Goal: Task Accomplishment & Management: Manage account settings

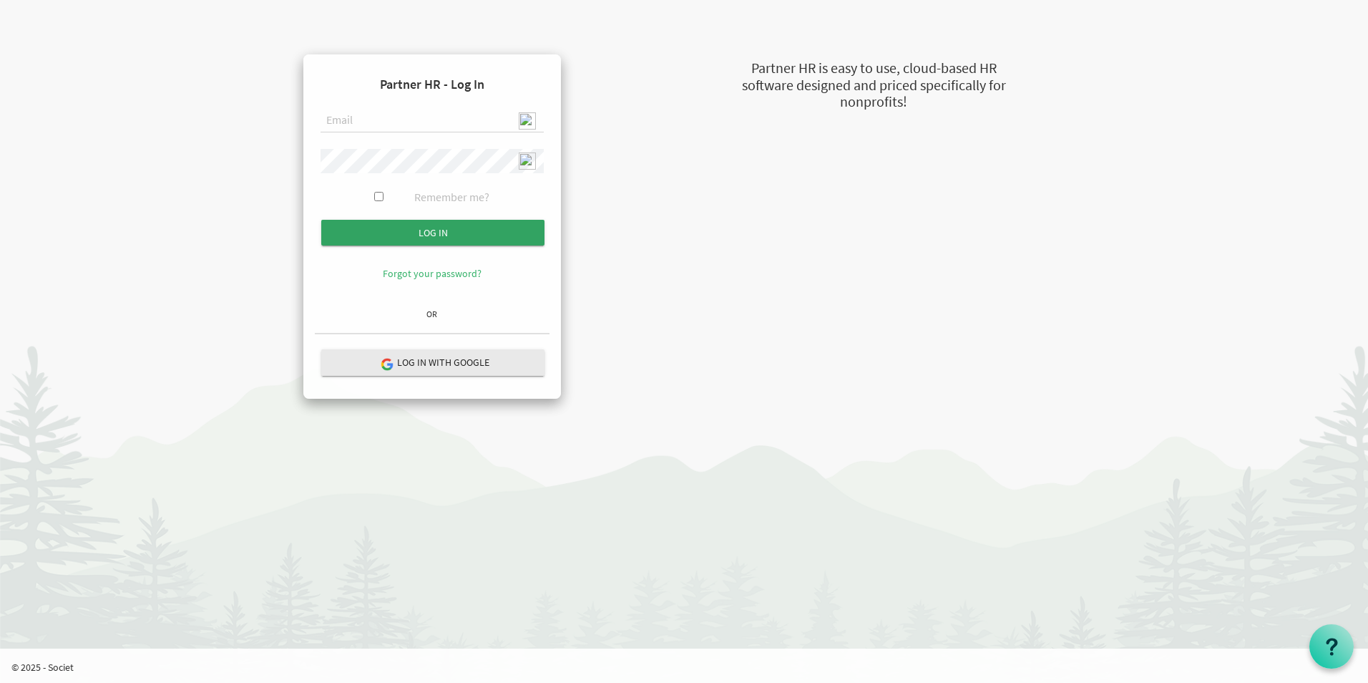
type input "[EMAIL_ADDRESS][DOMAIN_NAME]"
click at [448, 235] on input "submit" at bounding box center [432, 233] width 223 height 26
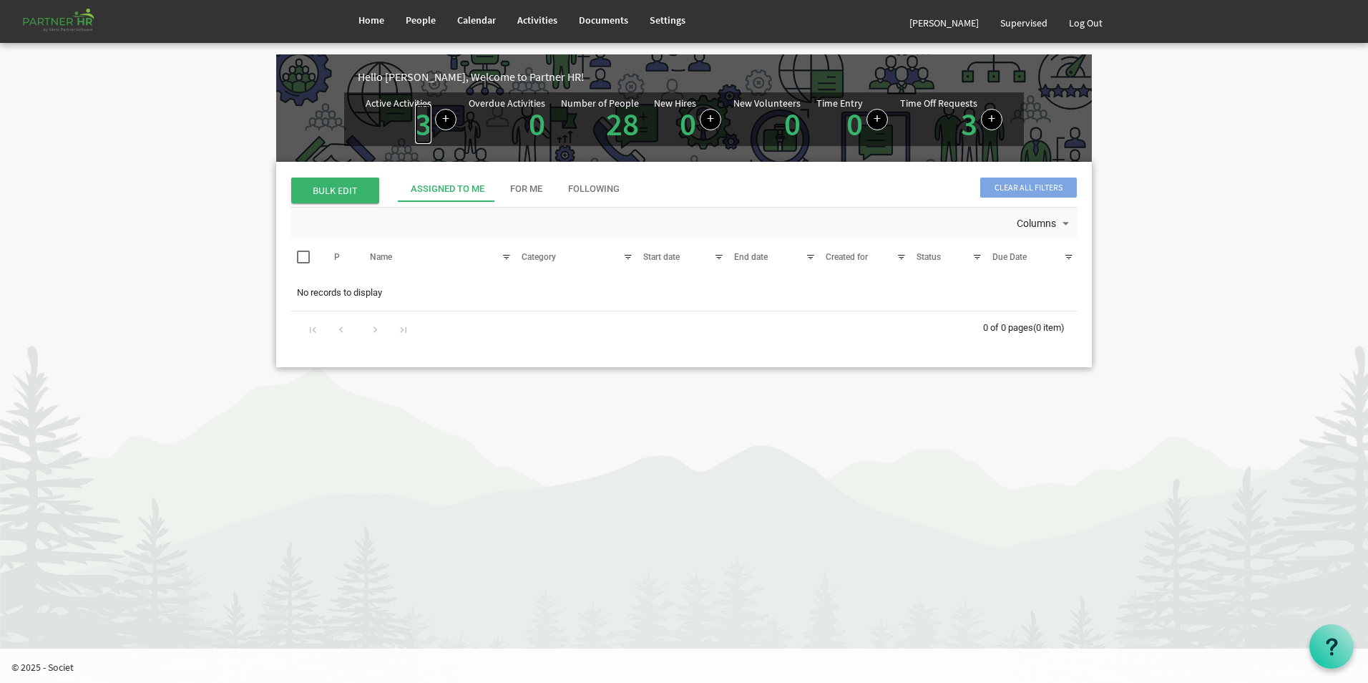
click at [416, 128] on link "3" at bounding box center [423, 124] width 16 height 40
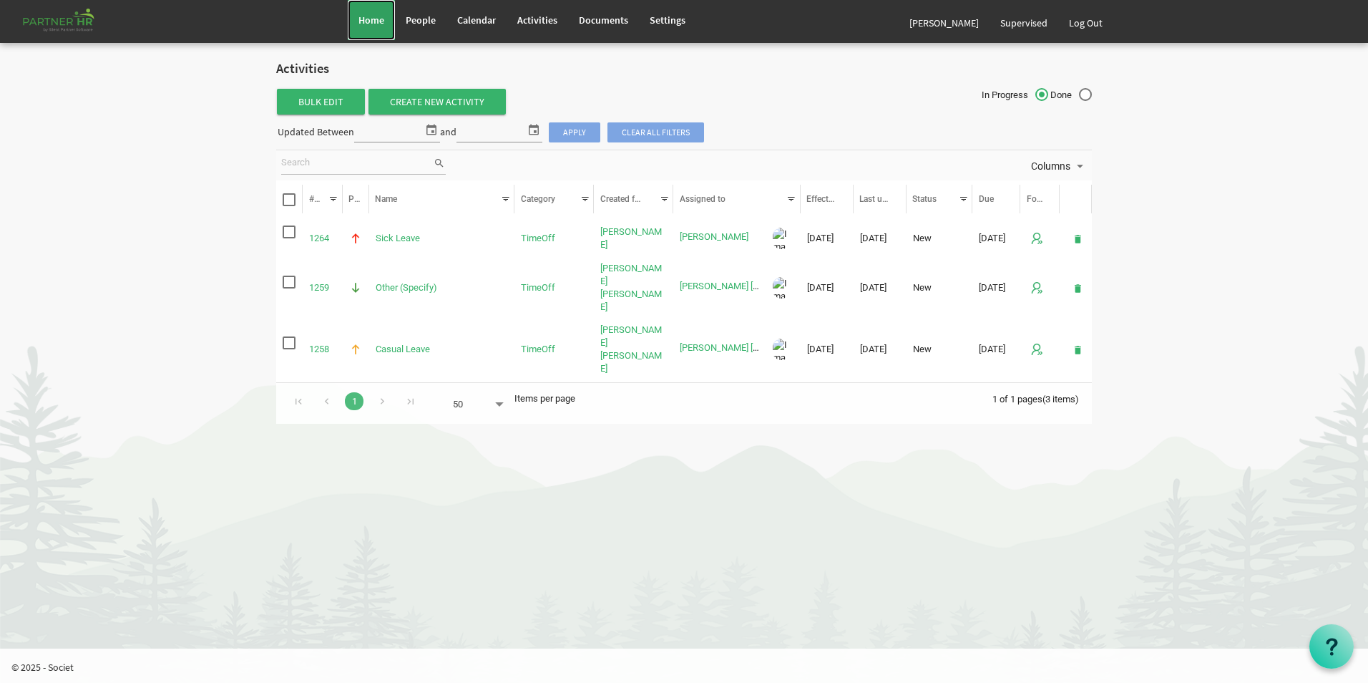
click at [386, 21] on link "Home" at bounding box center [371, 20] width 47 height 40
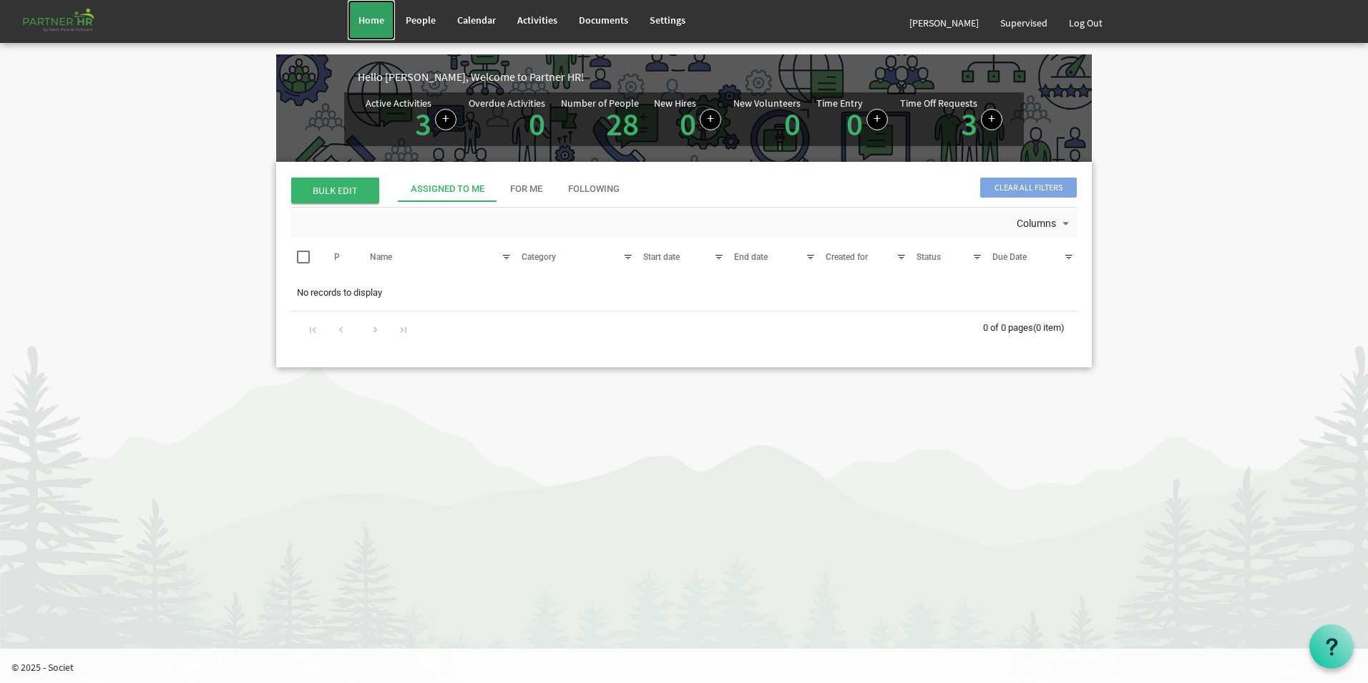
drag, startPoint x: 370, startPoint y: 8, endPoint x: 379, endPoint y: 11, distance: 10.0
click at [370, 8] on link "Home" at bounding box center [371, 20] width 47 height 40
click at [1089, 31] on link "Log Out" at bounding box center [1086, 23] width 55 height 40
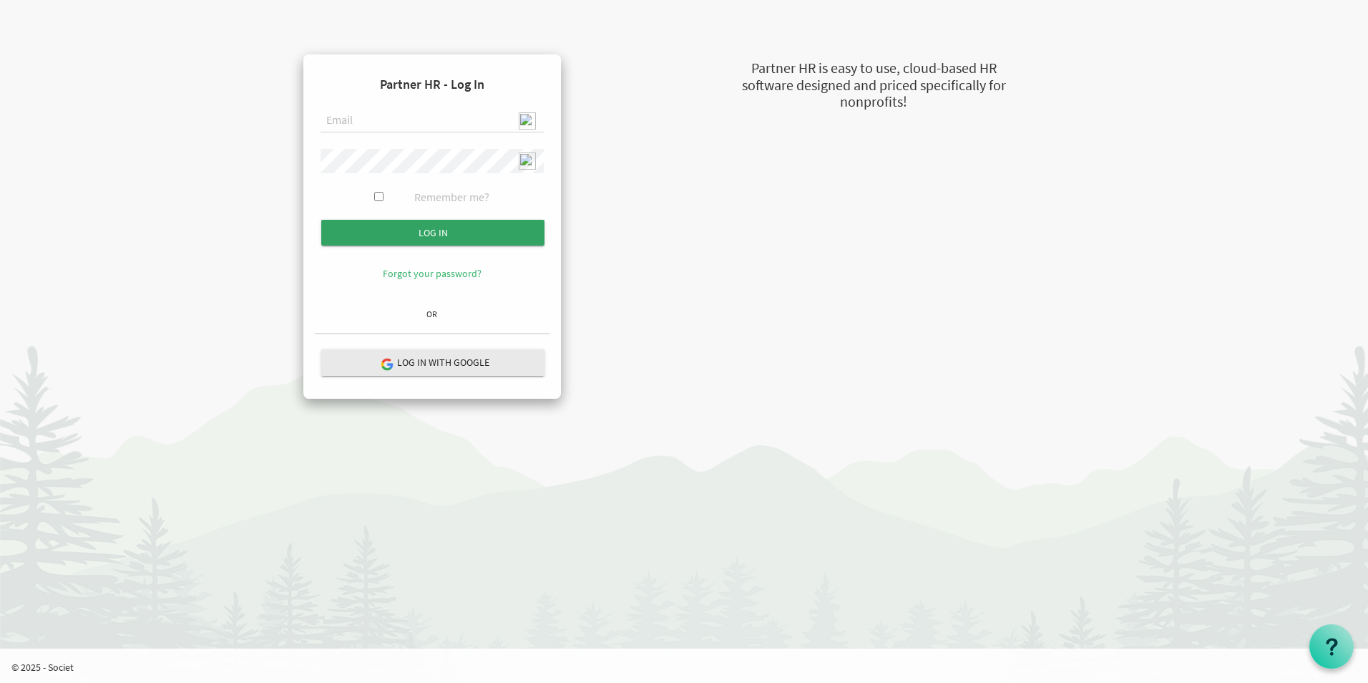
type input "admin@stepind.org"
click at [453, 235] on input "submit" at bounding box center [432, 233] width 223 height 26
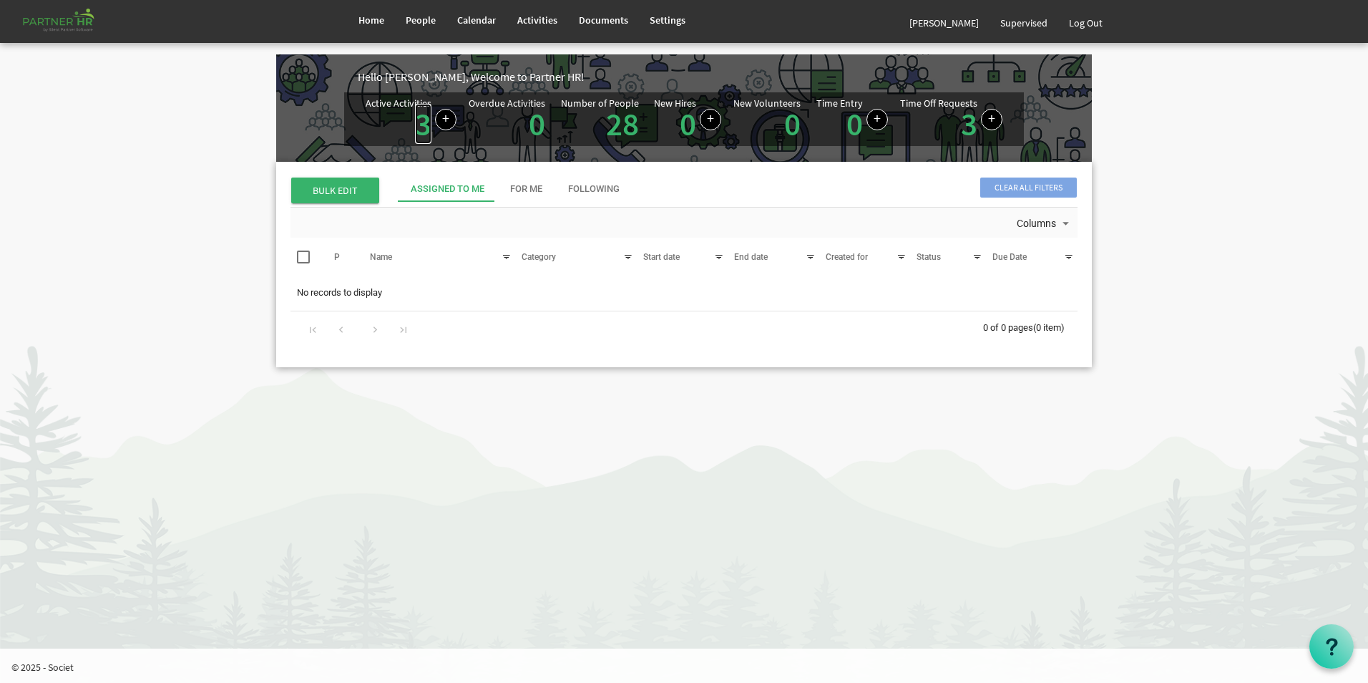
click at [420, 130] on link "3" at bounding box center [423, 124] width 16 height 40
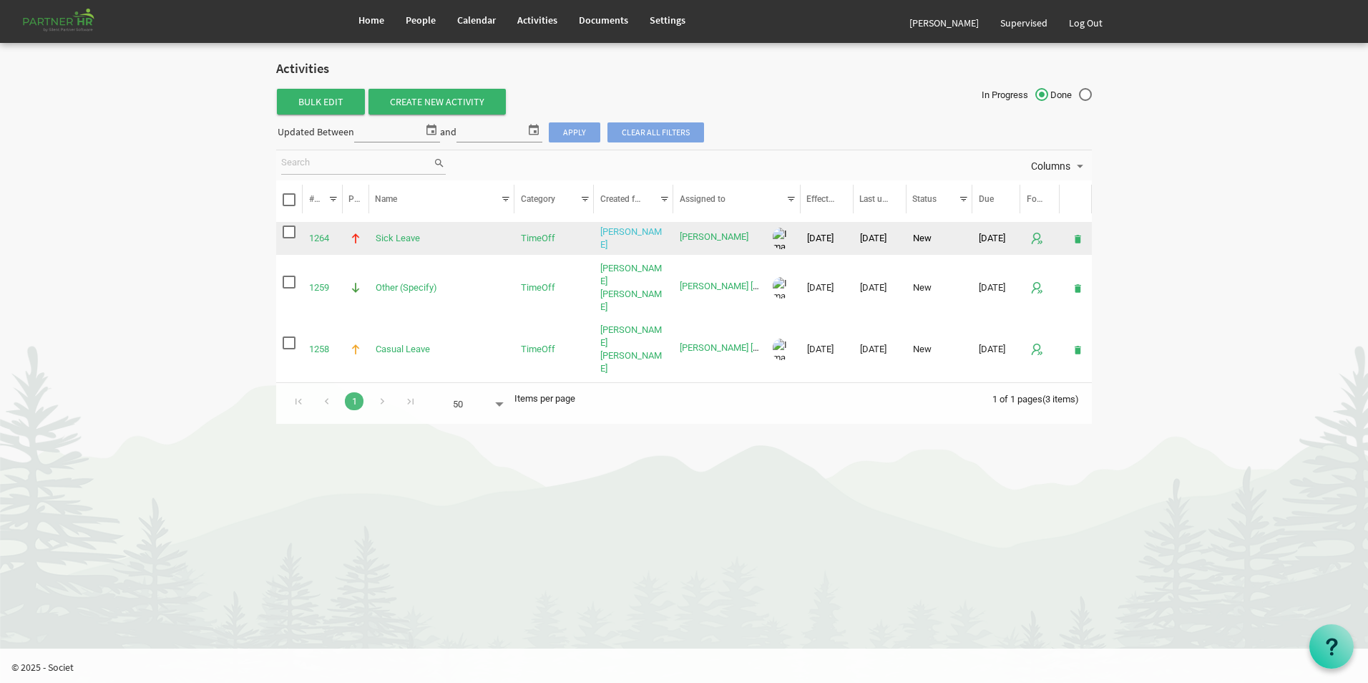
click at [614, 234] on link "Jasaswini Samanta" at bounding box center [632, 238] width 62 height 24
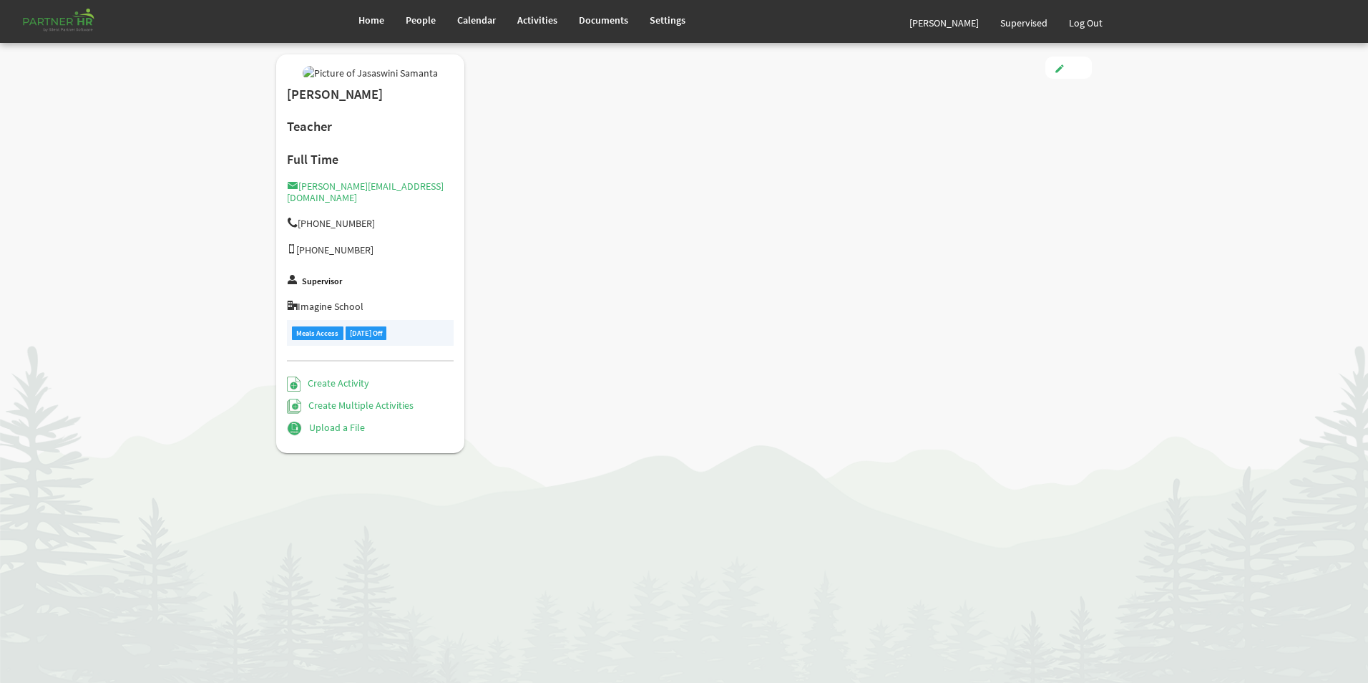
type input "Full Time"
type input "Teaching Faculty"
type input "Smitha Mol T Y"
type input "8/1/2018"
type input "Female"
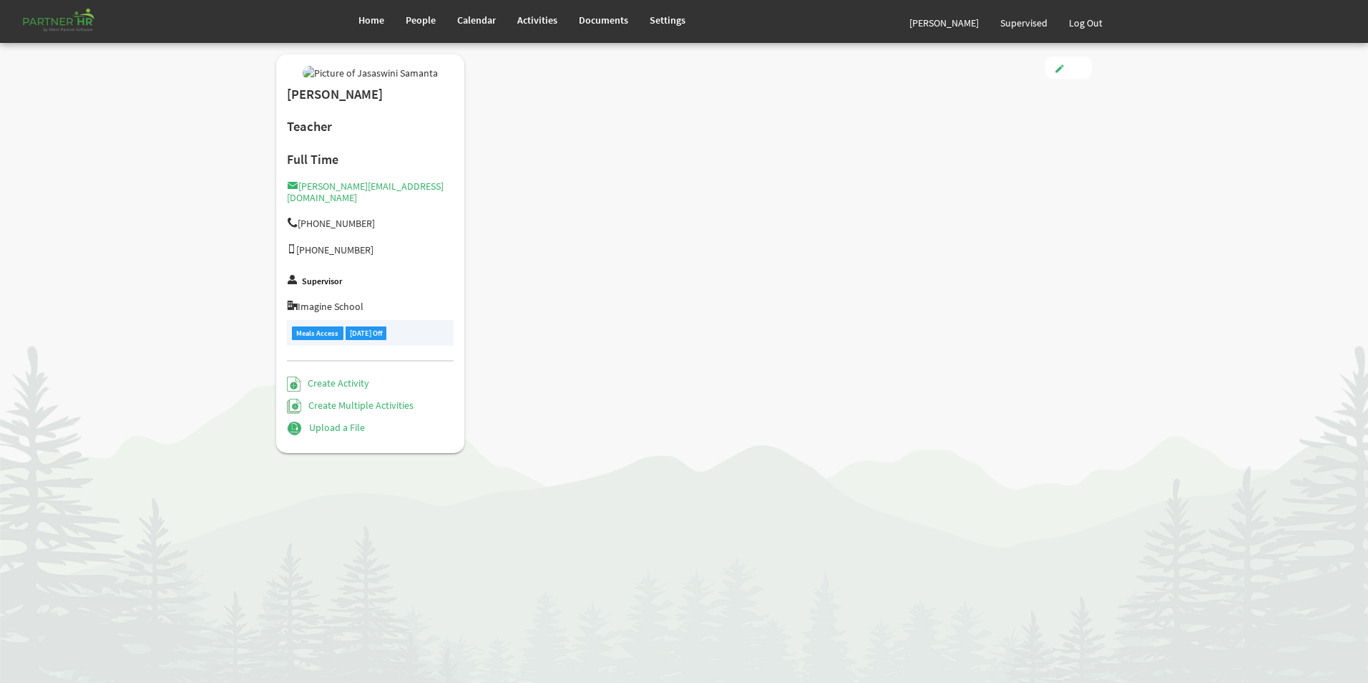
type input "1/13/1993"
checkbox input "true"
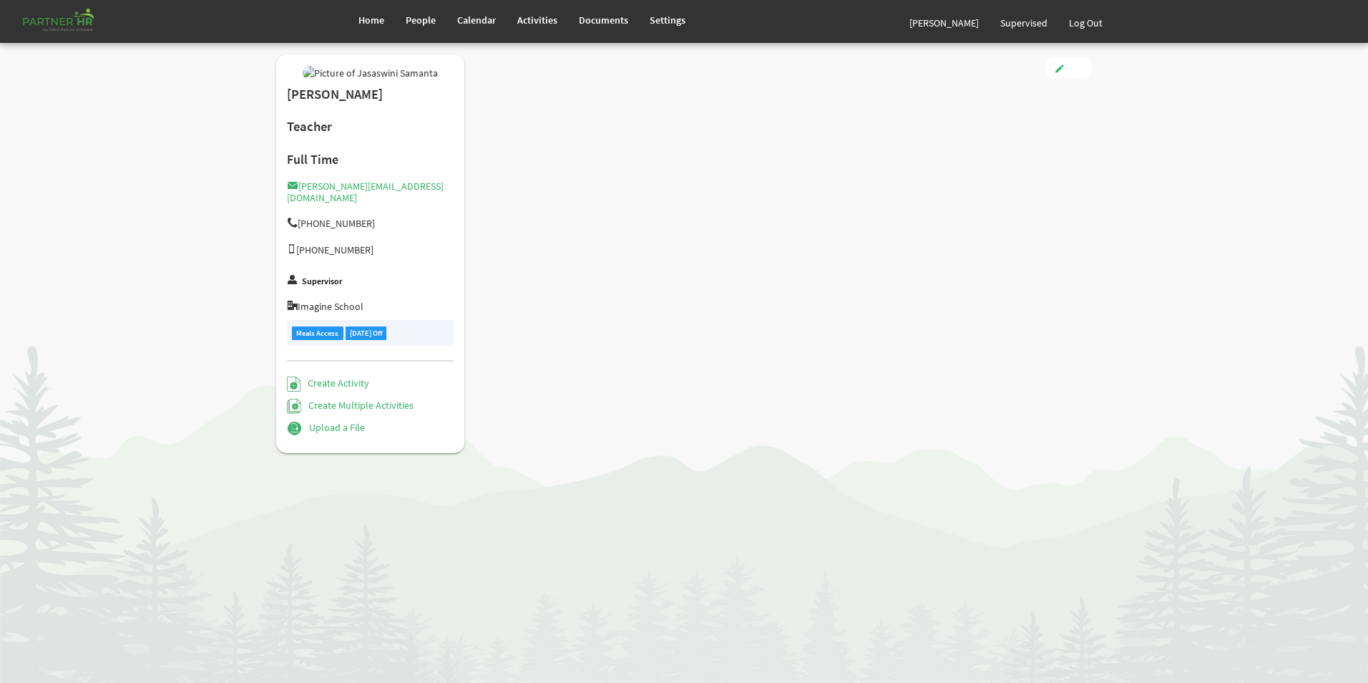
checkbox input "true"
type input "3.00"
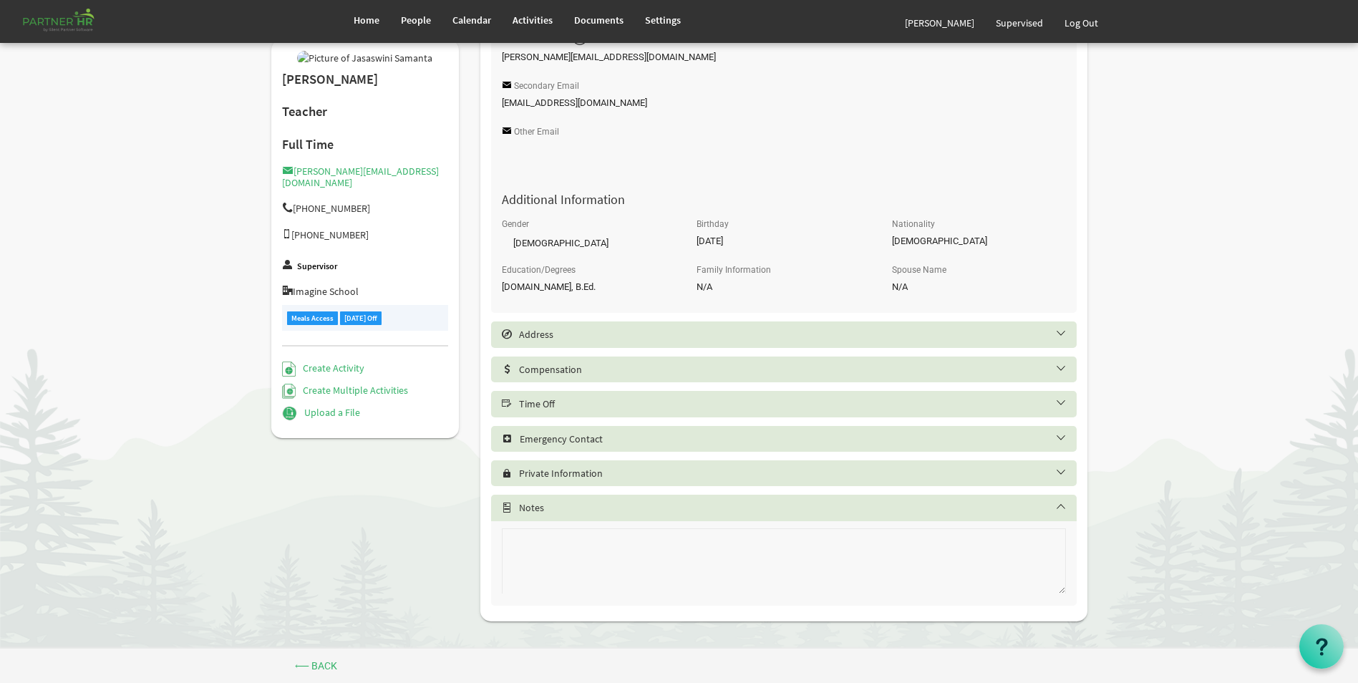
scroll to position [475, 0]
click at [570, 402] on h5 "Time Off" at bounding box center [794, 402] width 585 height 11
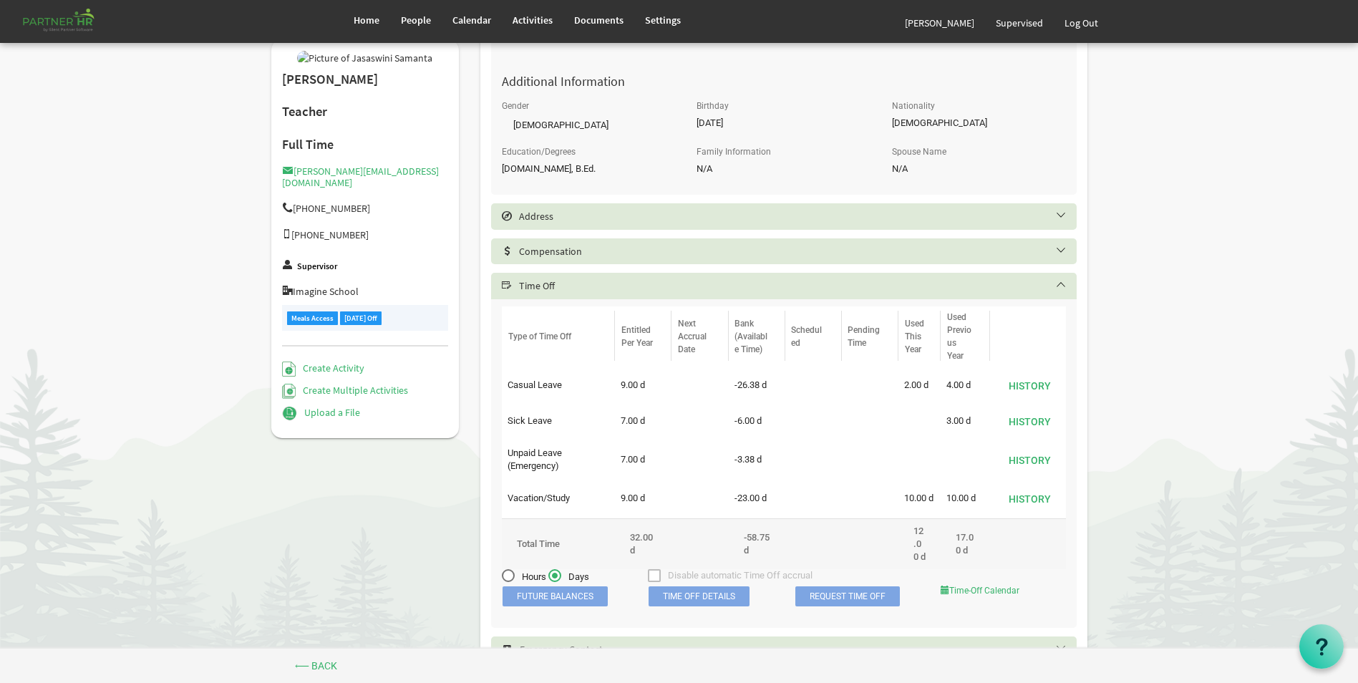
scroll to position [618, 0]
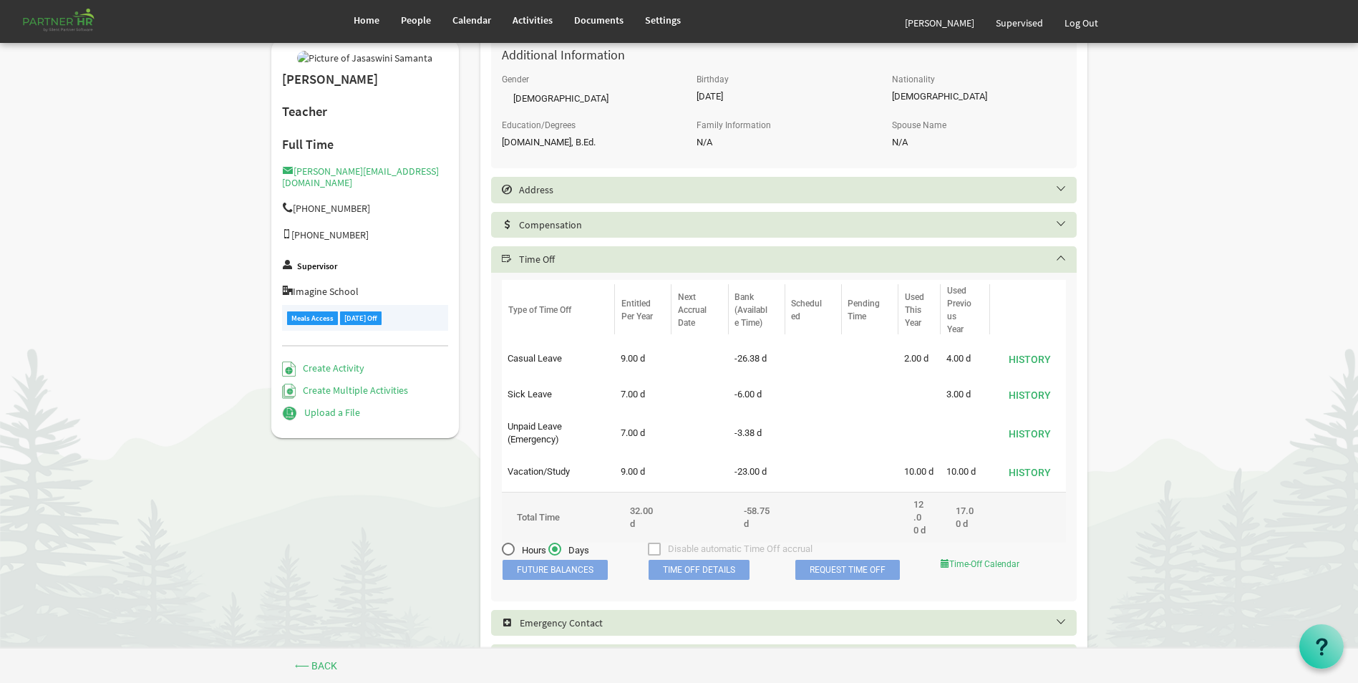
click at [702, 580] on span "Time Off Details" at bounding box center [698, 570] width 101 height 20
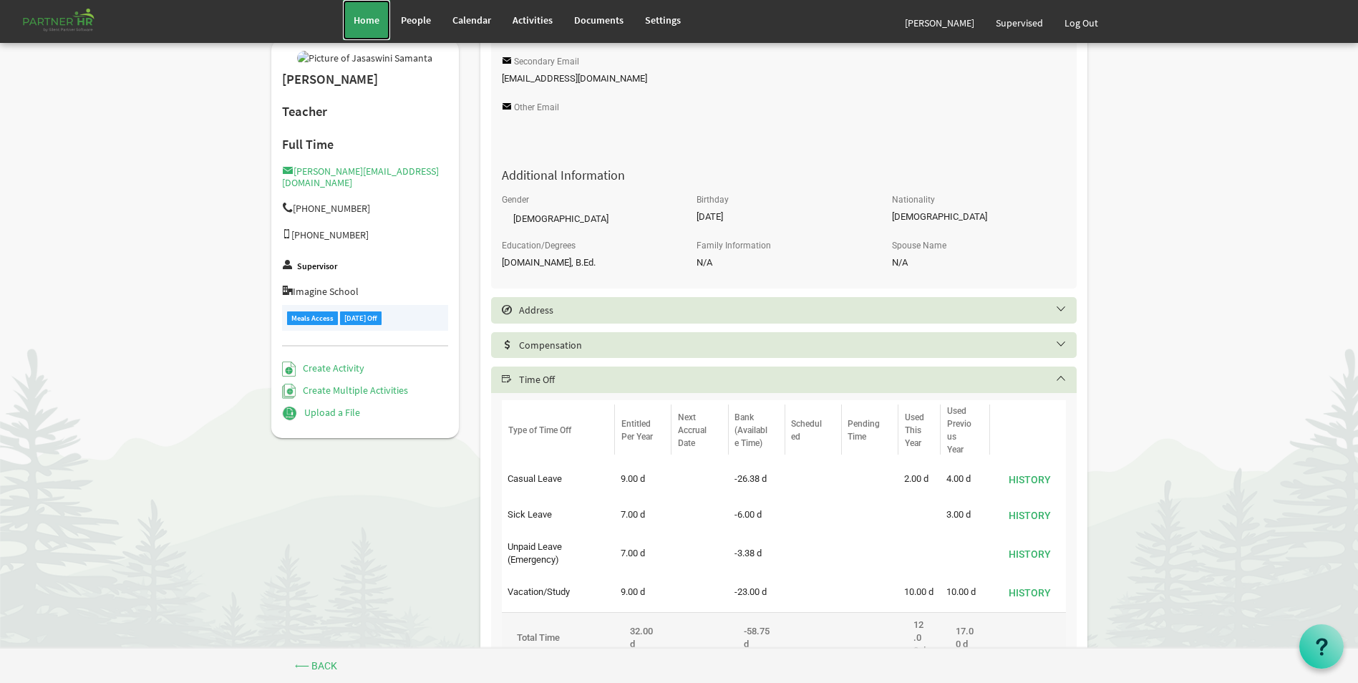
scroll to position [573, 0]
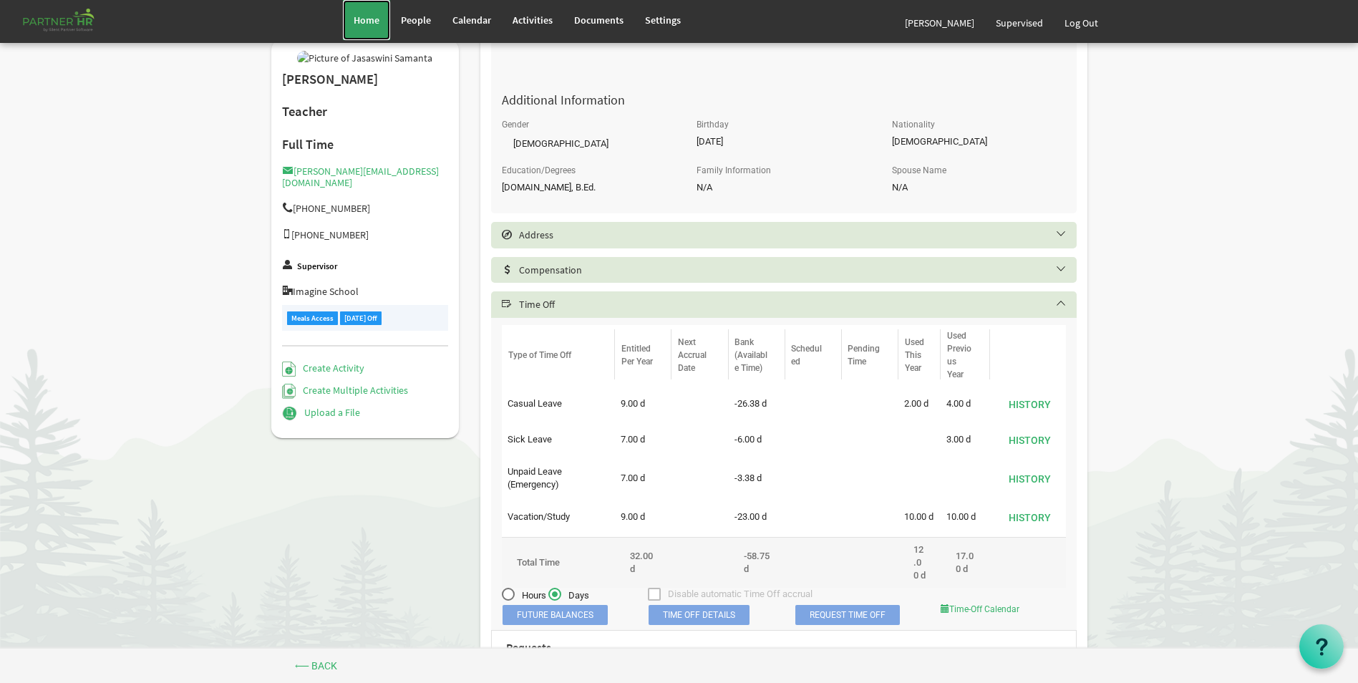
click at [356, 22] on span "Home" at bounding box center [367, 20] width 26 height 13
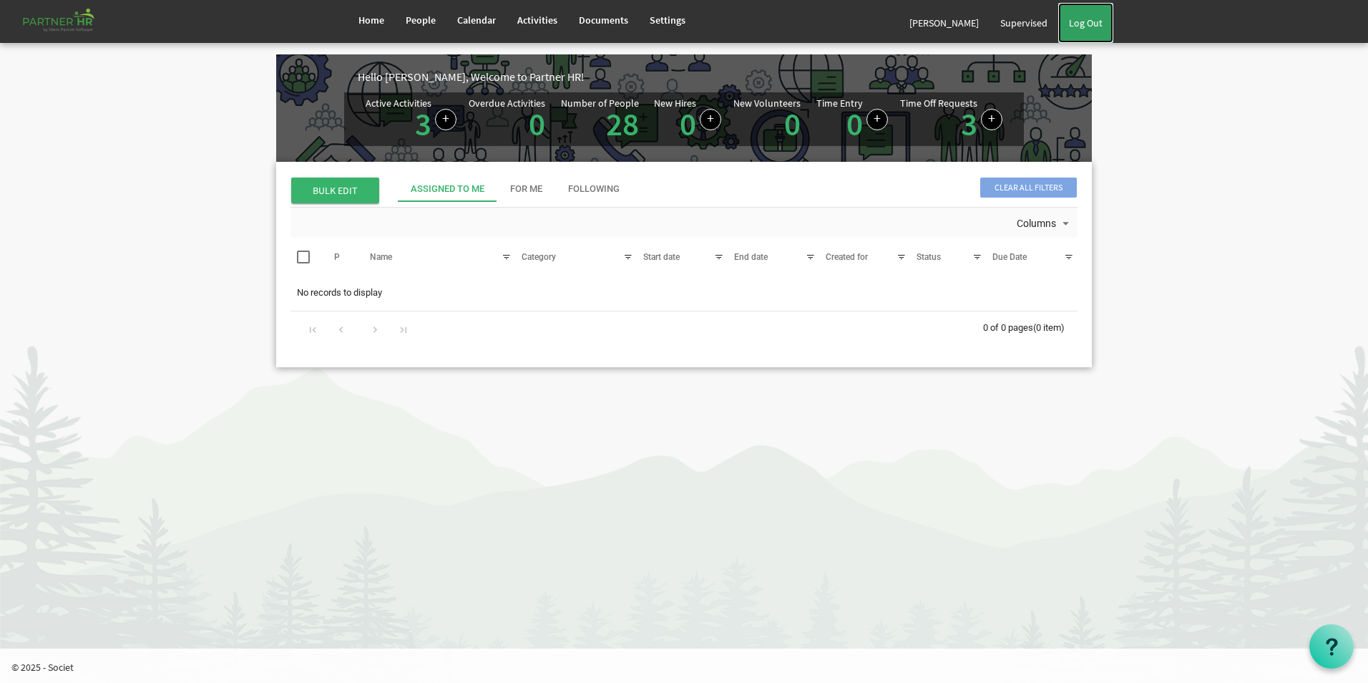
click at [1097, 21] on link "Log Out" at bounding box center [1086, 23] width 55 height 40
